Goal: Task Accomplishment & Management: Manage account settings

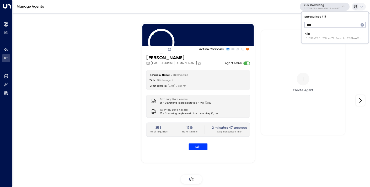
type input "****"
click at [311, 39] on span "ID: 1532e285-1129-4d72-8cc4-7db236beef8b" at bounding box center [332, 38] width 56 height 4
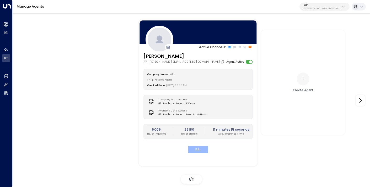
click at [192, 149] on button "Edit" at bounding box center [198, 149] width 20 height 7
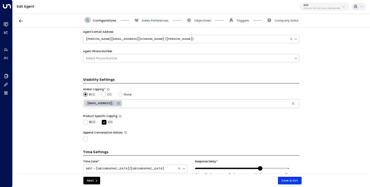
scroll to position [171, 0]
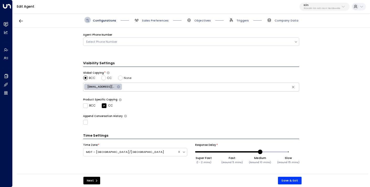
click at [149, 25] on div "Configurations Sales Preferences Objectives Triggers Company Data" at bounding box center [191, 20] width 357 height 15
click at [152, 21] on span "Sales Preferences" at bounding box center [155, 20] width 27 height 4
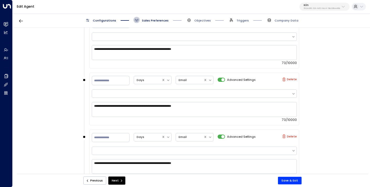
scroll to position [564, 0]
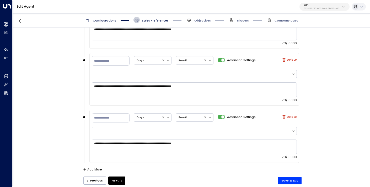
click at [199, 24] on div "Configurations Sales Preferences Objectives Triggers Company Data" at bounding box center [191, 20] width 357 height 15
click at [199, 22] on span "Objectives" at bounding box center [202, 20] width 17 height 4
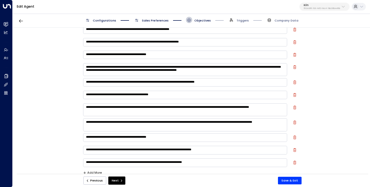
scroll to position [151, 0]
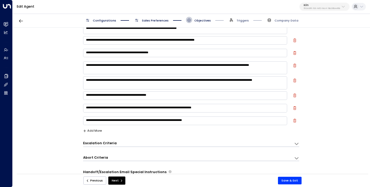
click at [287, 176] on div "Previous Next Save & Exit" at bounding box center [192, 180] width 351 height 13
click at [287, 182] on button "Save & Exit" at bounding box center [290, 181] width 24 height 8
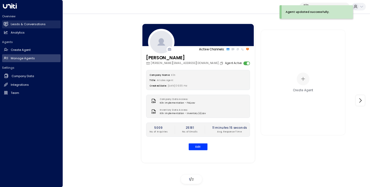
click at [17, 22] on h2 "Leads & Conversations" at bounding box center [28, 24] width 35 height 4
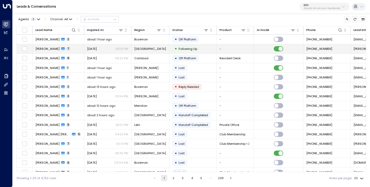
click at [97, 50] on span "[DATE]" at bounding box center [92, 49] width 10 height 4
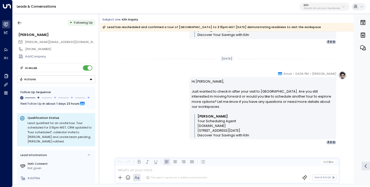
click at [46, 80] on button "Actions" at bounding box center [56, 79] width 78 height 8
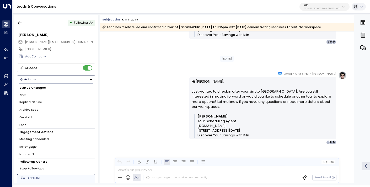
click at [73, 58] on div "Add Company" at bounding box center [56, 56] width 78 height 7
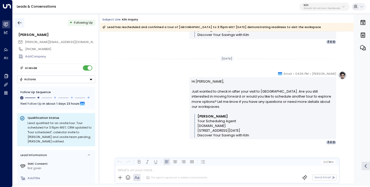
click at [18, 24] on icon "button" at bounding box center [19, 22] width 5 height 5
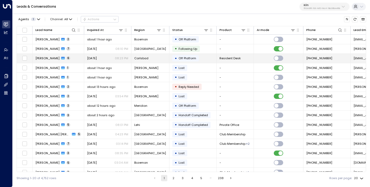
click at [75, 59] on td "[PERSON_NAME] 6" at bounding box center [58, 58] width 52 height 9
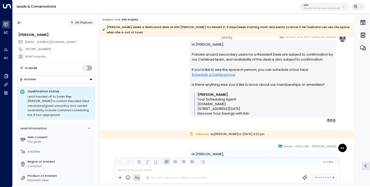
scroll to position [615, 0]
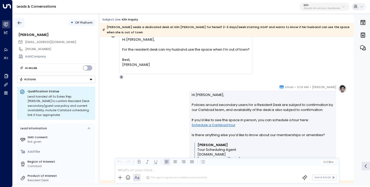
click at [18, 22] on icon "button" at bounding box center [19, 22] width 5 height 5
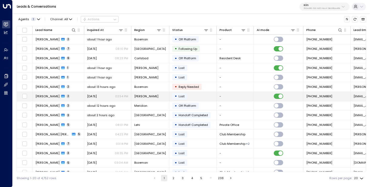
click at [46, 97] on span "[PERSON_NAME]" at bounding box center [47, 96] width 24 height 4
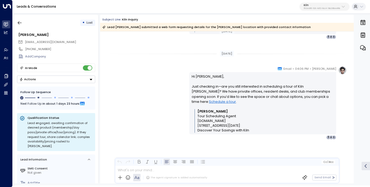
scroll to position [319, 0]
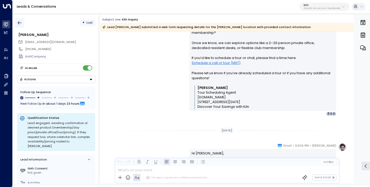
click at [19, 24] on icon "button" at bounding box center [19, 22] width 5 height 5
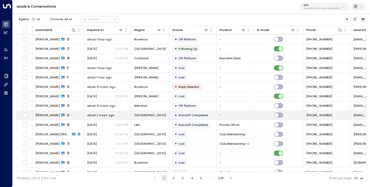
click at [99, 115] on span "about 2 hours ago" at bounding box center [100, 115] width 27 height 4
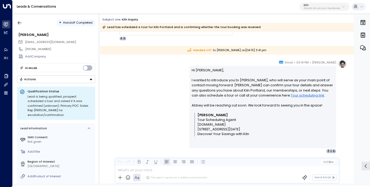
scroll to position [451, 0]
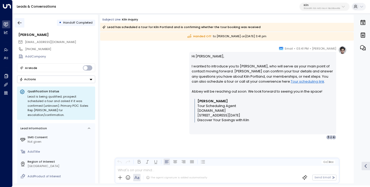
click at [18, 24] on icon "button" at bounding box center [19, 22] width 5 height 5
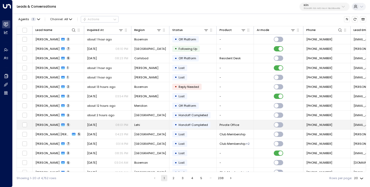
click at [89, 123] on span "[DATE]" at bounding box center [92, 125] width 10 height 4
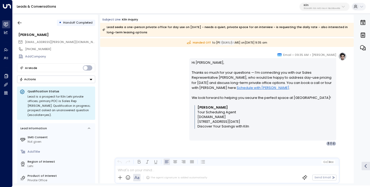
scroll to position [652, 0]
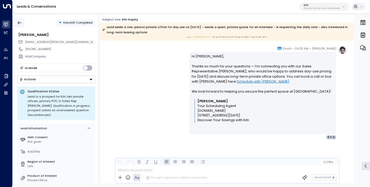
click at [22, 22] on icon "button" at bounding box center [19, 22] width 5 height 5
